Goal: Check status: Check status

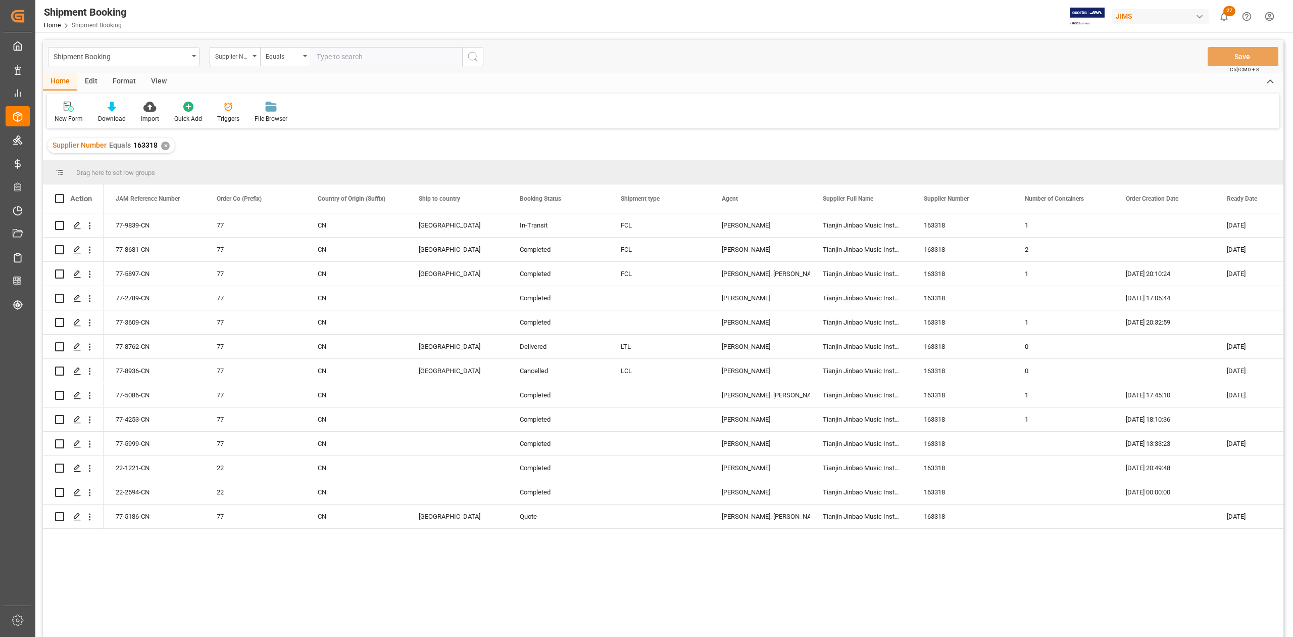
click at [161, 145] on div "✕" at bounding box center [165, 145] width 9 height 9
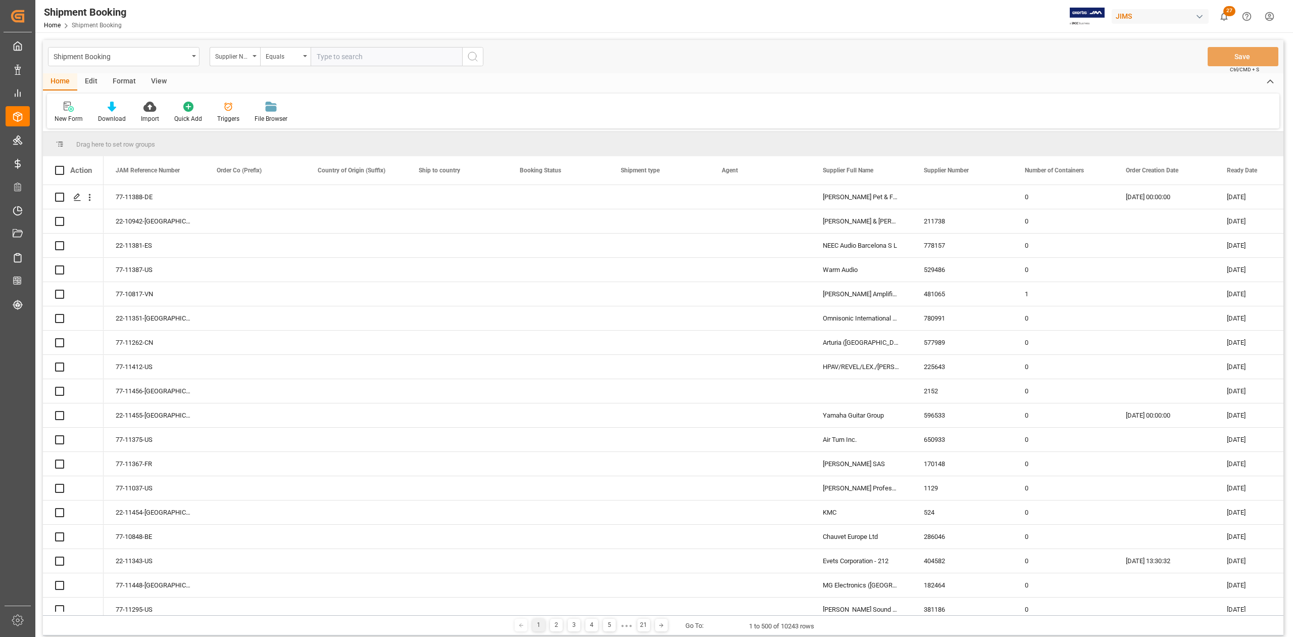
click at [363, 59] on input "text" at bounding box center [387, 56] width 152 height 19
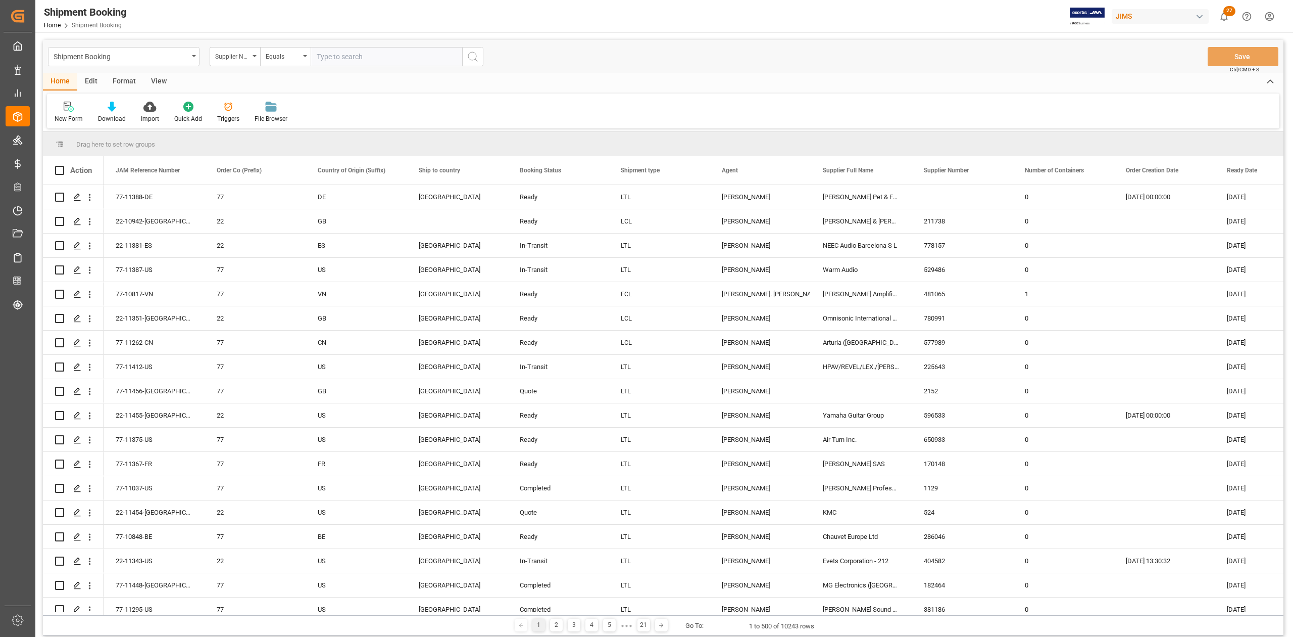
paste input "1284"
type input "1284"
click at [474, 58] on icon "search button" at bounding box center [473, 57] width 12 height 12
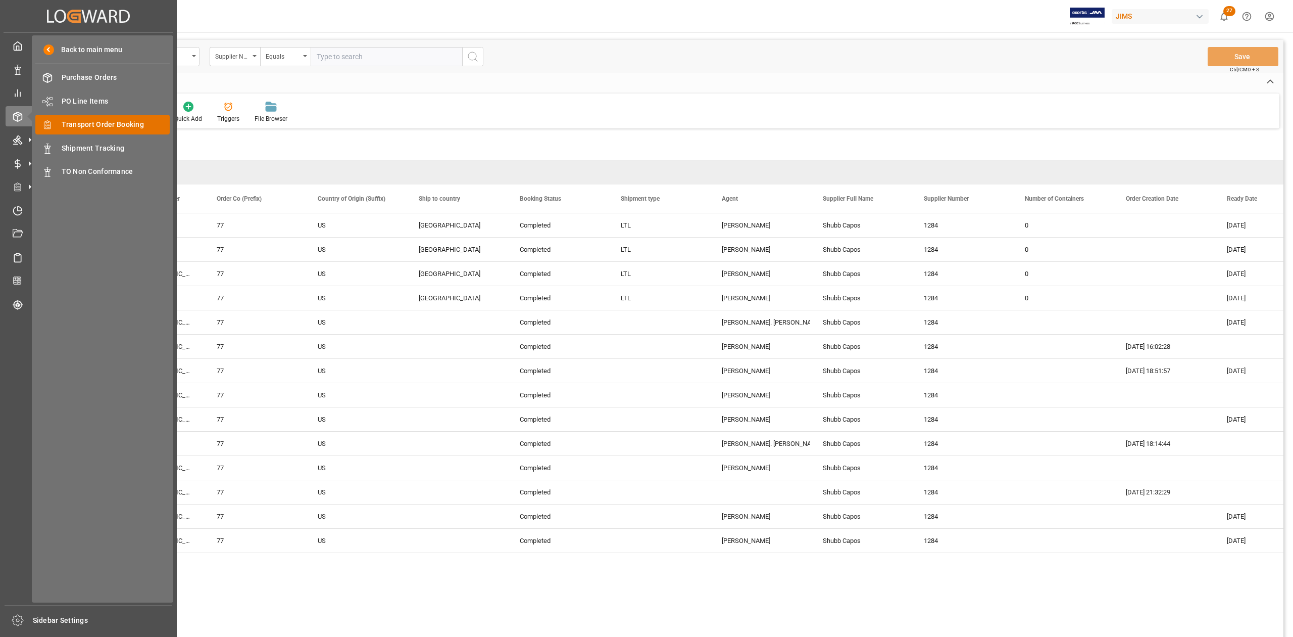
click at [99, 121] on span "Transport Order Booking" at bounding box center [116, 124] width 109 height 11
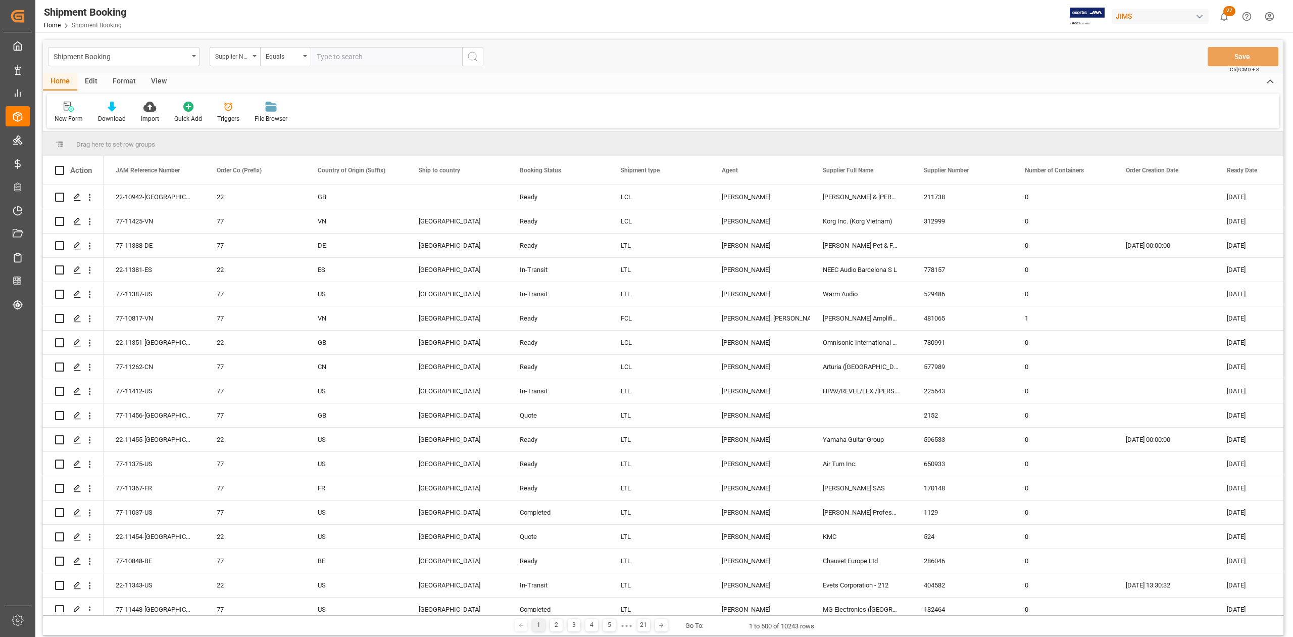
drag, startPoint x: 398, startPoint y: 64, endPoint x: 428, endPoint y: 63, distance: 30.3
click at [398, 64] on input "text" at bounding box center [387, 56] width 152 height 19
paste input "77-11068-CN"
type input "77-11068-CN"
click at [479, 54] on button "search button" at bounding box center [472, 56] width 21 height 19
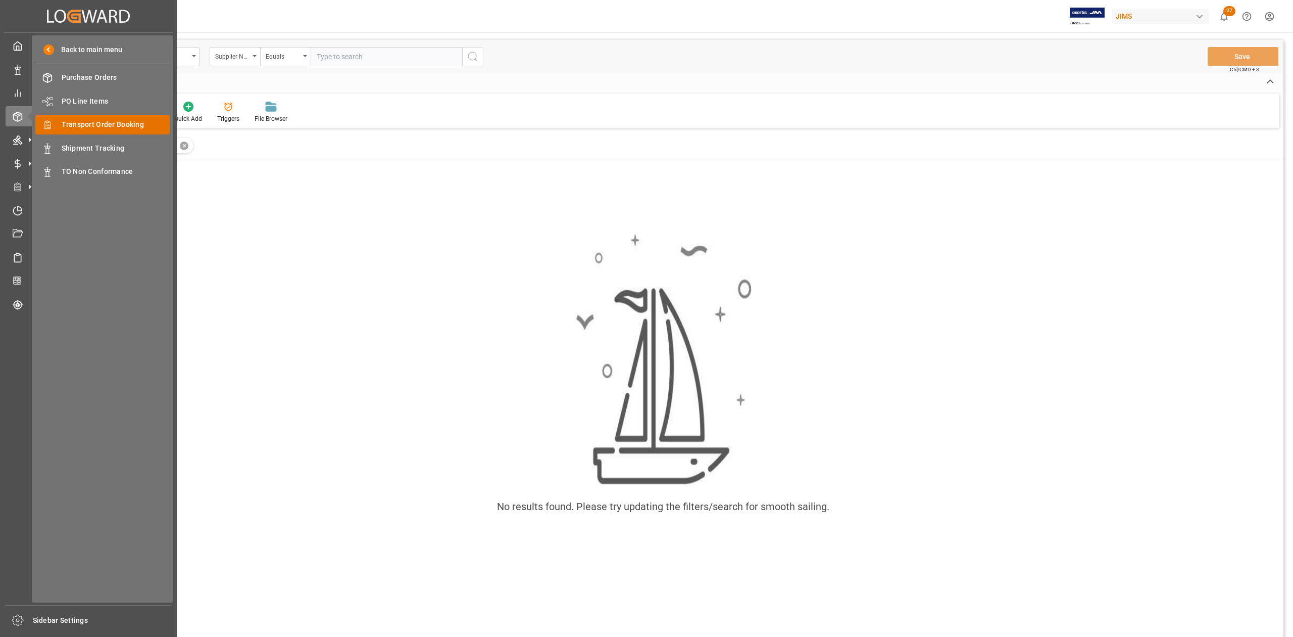
click at [128, 124] on span "Transport Order Booking" at bounding box center [116, 124] width 109 height 11
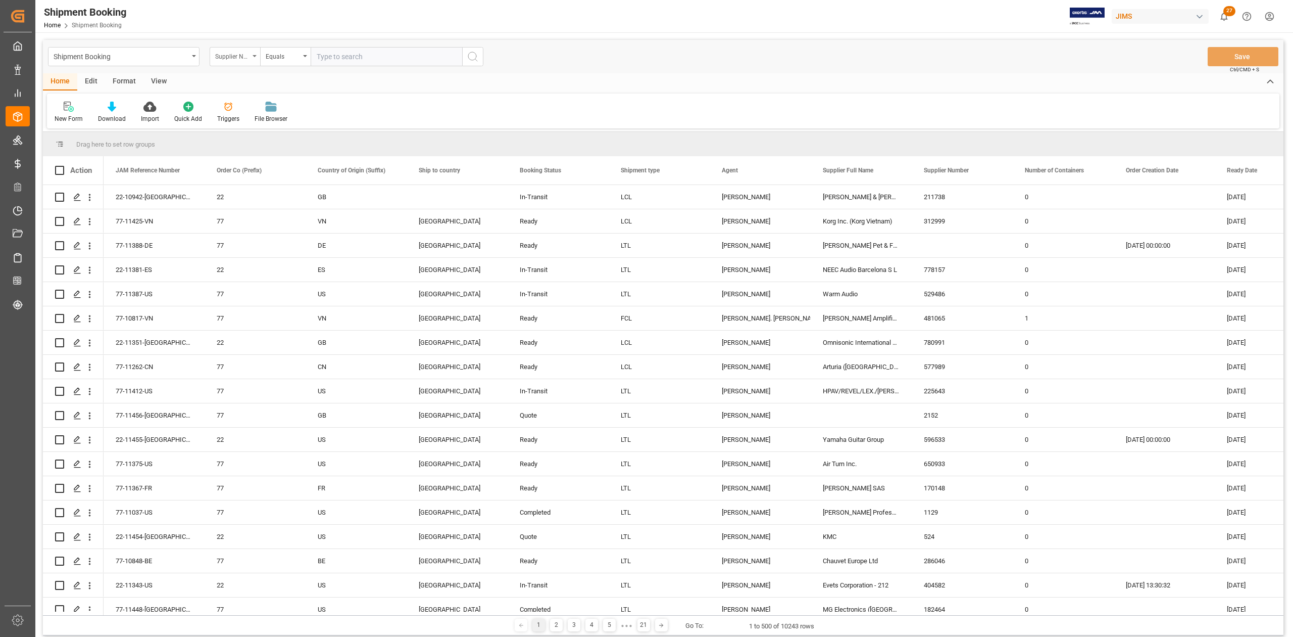
click at [253, 58] on div "Supplier Number" at bounding box center [235, 56] width 51 height 19
click at [244, 107] on div "JAM Reference Number" at bounding box center [285, 102] width 151 height 21
click at [384, 56] on input "text" at bounding box center [387, 56] width 152 height 19
paste input "77-11193-JP"
type input "77-11193-JP"
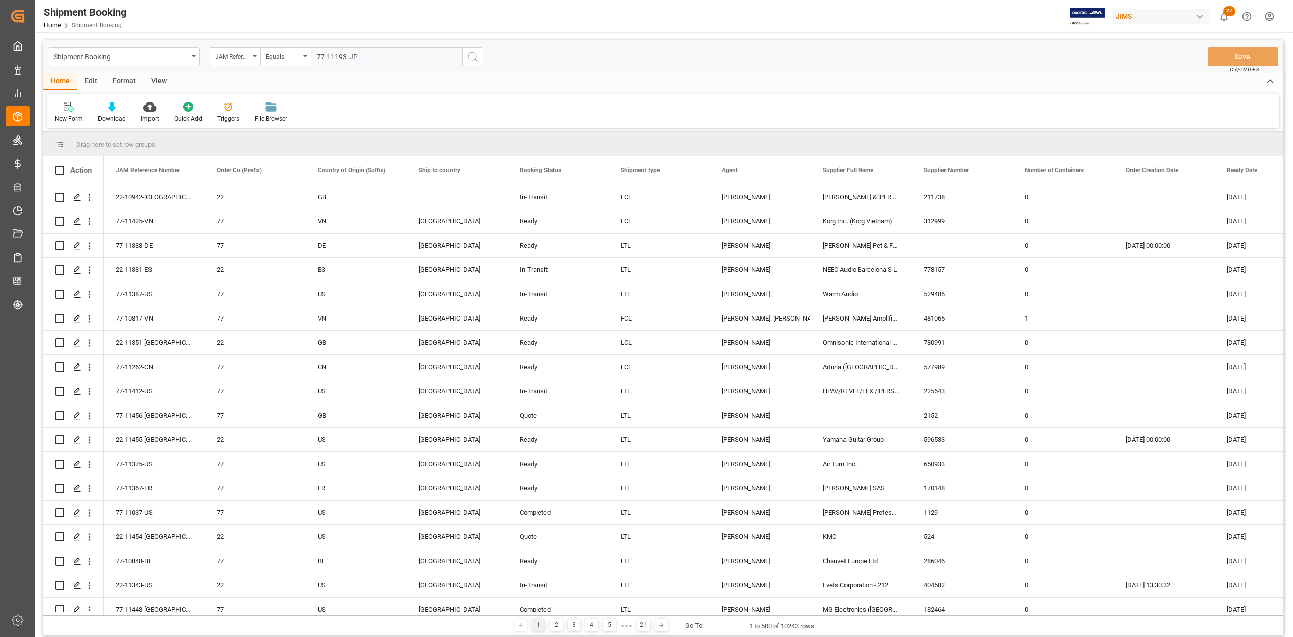
click at [471, 61] on icon "search button" at bounding box center [473, 57] width 12 height 12
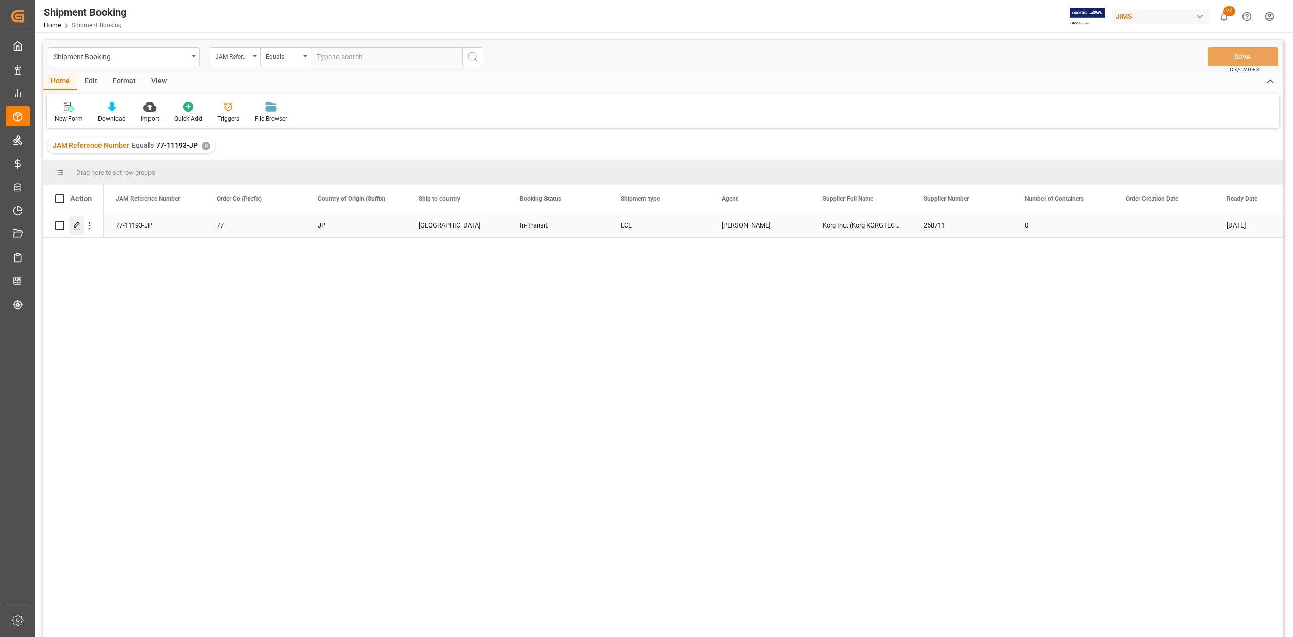
click at [75, 229] on line "Press SPACE to select this row." at bounding box center [77, 229] width 6 height 0
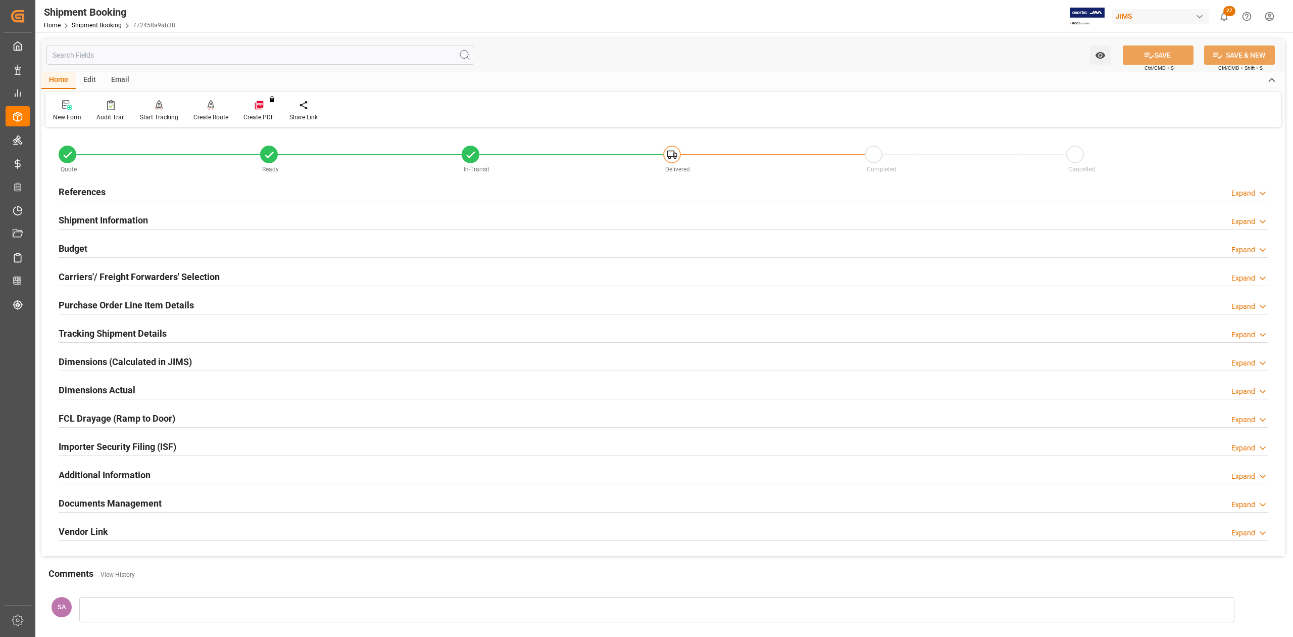
click at [97, 197] on h2 "References" at bounding box center [82, 192] width 47 height 14
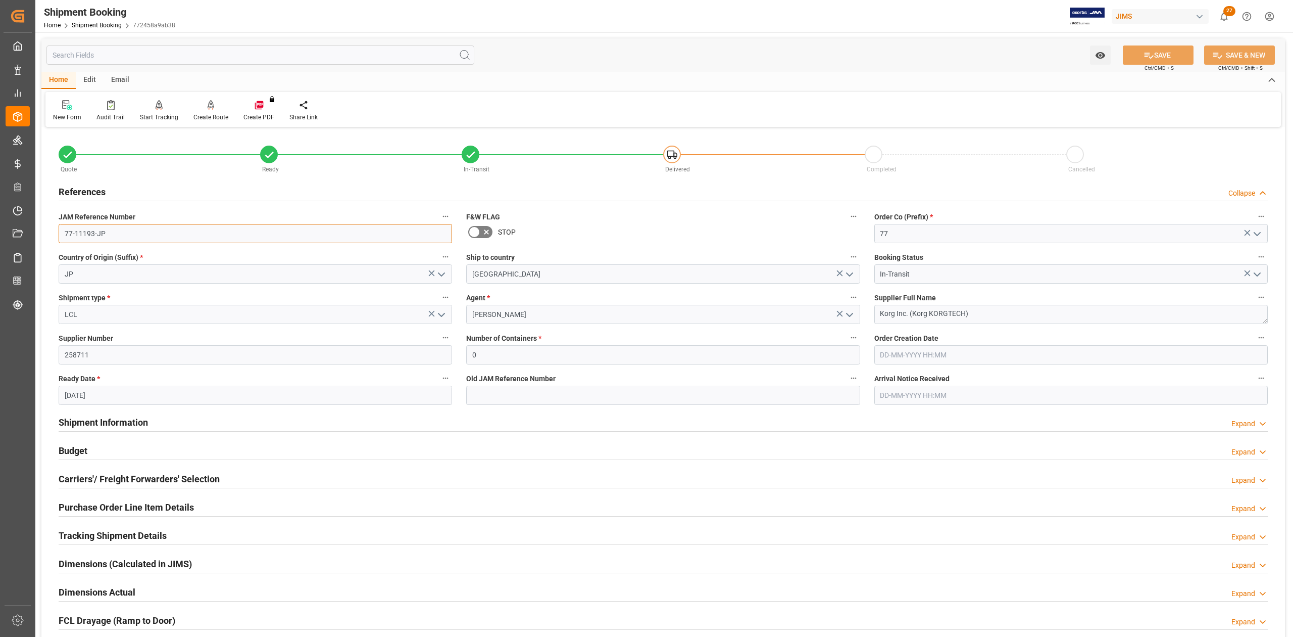
click at [116, 234] on input "77-11193-JP" at bounding box center [256, 233] width 394 height 19
click at [116, 233] on input "77-11193-JP" at bounding box center [256, 233] width 394 height 19
click at [116, 234] on input "77-11193-JP" at bounding box center [256, 233] width 394 height 19
